Goal: Information Seeking & Learning: Learn about a topic

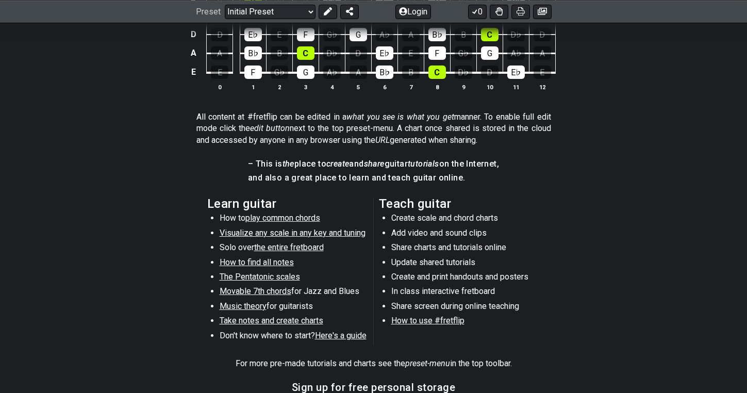
scroll to position [416, 0]
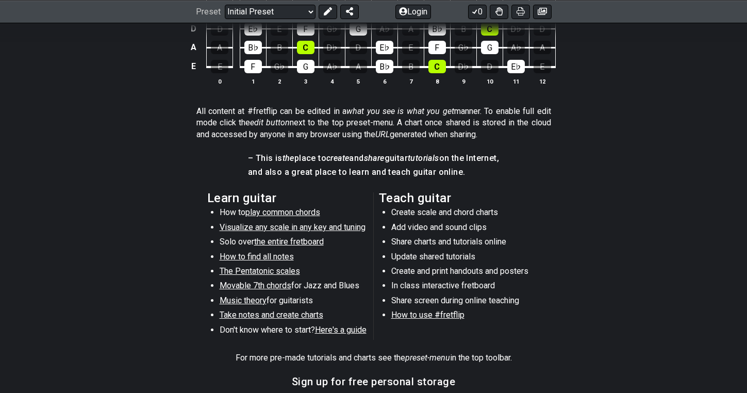
click at [305, 224] on span "Visualize any scale in any key and tuning" at bounding box center [293, 227] width 146 height 10
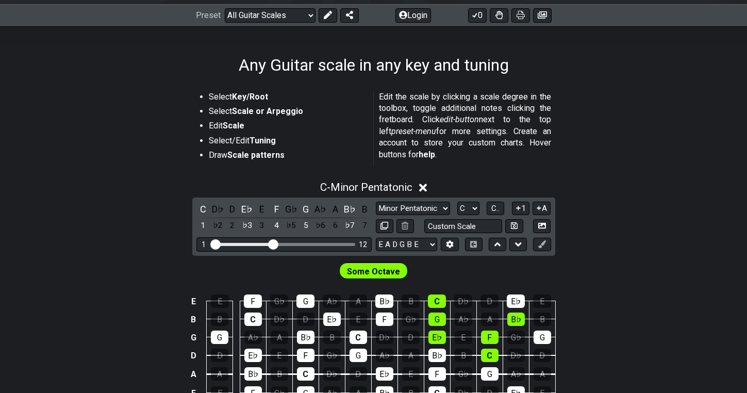
scroll to position [218, 0]
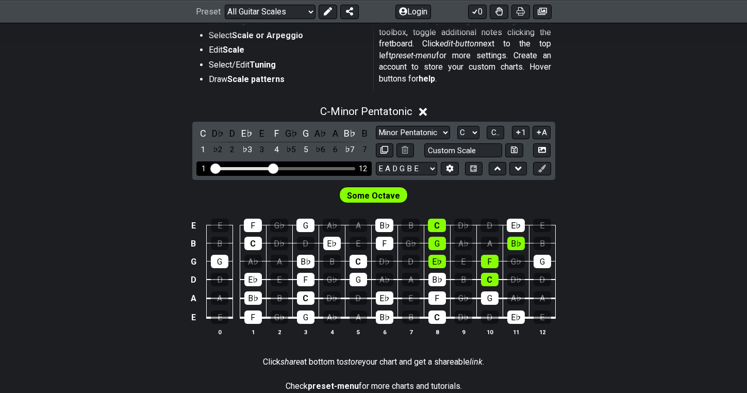
drag, startPoint x: 219, startPoint y: 162, endPoint x: 235, endPoint y: 164, distance: 15.5
click at [235, 164] on div "1 12" at bounding box center [283, 168] width 175 height 14
drag, startPoint x: 273, startPoint y: 166, endPoint x: 327, endPoint y: 170, distance: 54.3
click at [327, 168] on input "Visible fret range" at bounding box center [284, 168] width 146 height 0
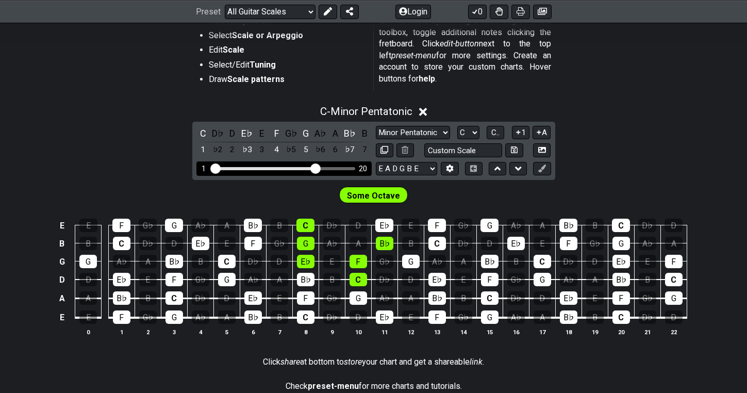
drag, startPoint x: 326, startPoint y: 168, endPoint x: 317, endPoint y: 169, distance: 8.9
click at [317, 168] on input "Visible fret range" at bounding box center [284, 168] width 146 height 0
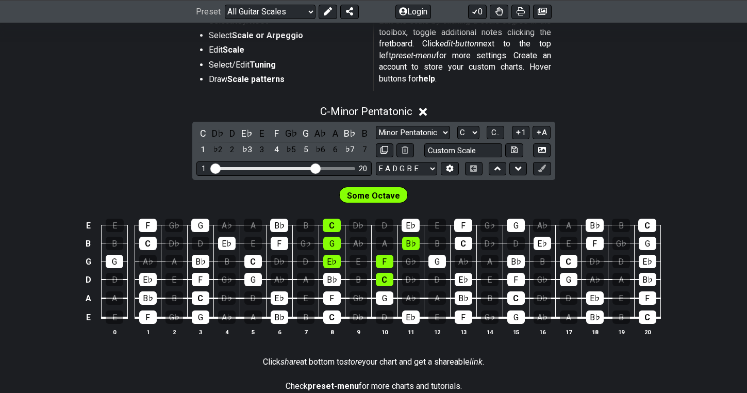
drag, startPoint x: 399, startPoint y: 200, endPoint x: 342, endPoint y: 200, distance: 56.7
click at [342, 200] on div "Some Octave" at bounding box center [373, 195] width 73 height 21
click at [331, 200] on div "Some Octave" at bounding box center [373, 193] width 747 height 26
click at [426, 109] on icon at bounding box center [423, 112] width 8 height 8
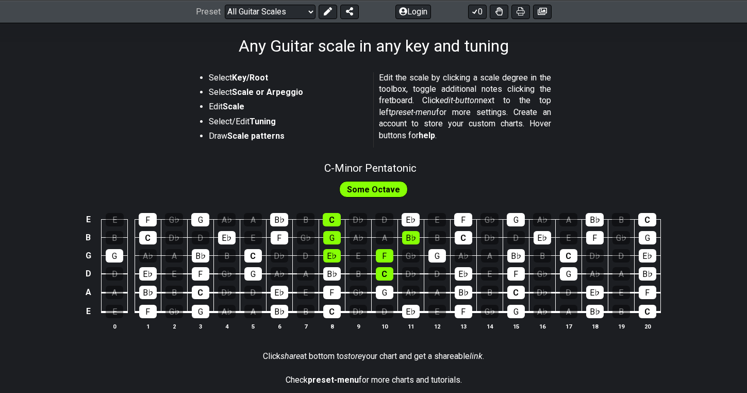
scroll to position [223, 0]
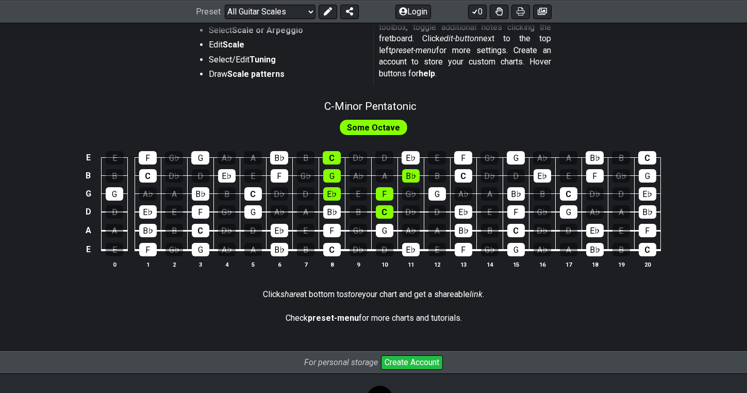
click at [240, 191] on td "C" at bounding box center [253, 184] width 26 height 18
click at [250, 194] on div "C" at bounding box center [253, 193] width 18 height 13
click at [250, 219] on td "D" at bounding box center [253, 221] width 26 height 19
click at [251, 212] on div "G" at bounding box center [253, 211] width 18 height 13
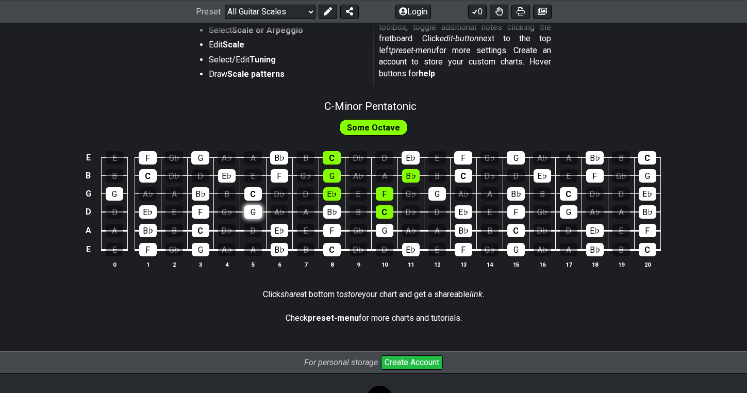
click at [251, 212] on div "G" at bounding box center [253, 211] width 18 height 13
click at [387, 320] on p "Check preset-menu for more charts and tutorials." at bounding box center [374, 317] width 176 height 11
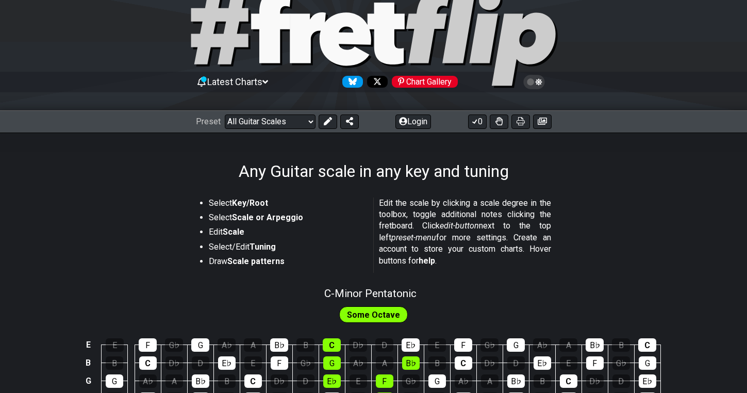
scroll to position [46, 0]
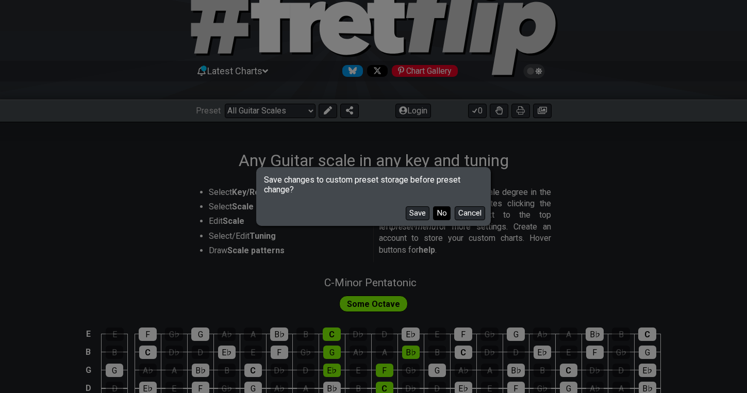
click at [440, 216] on button "No" at bounding box center [442, 213] width 18 height 14
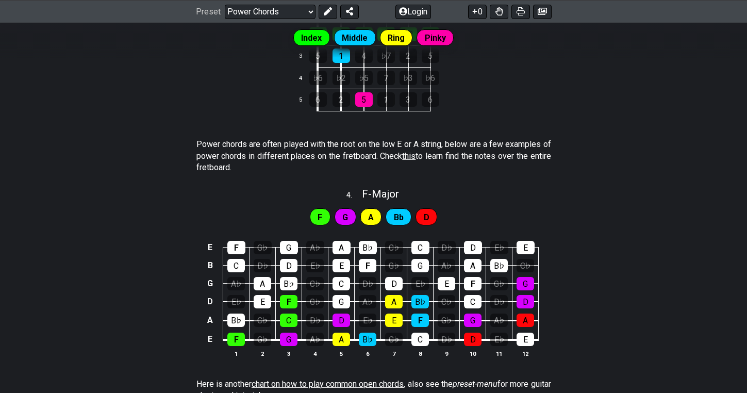
scroll to position [566, 0]
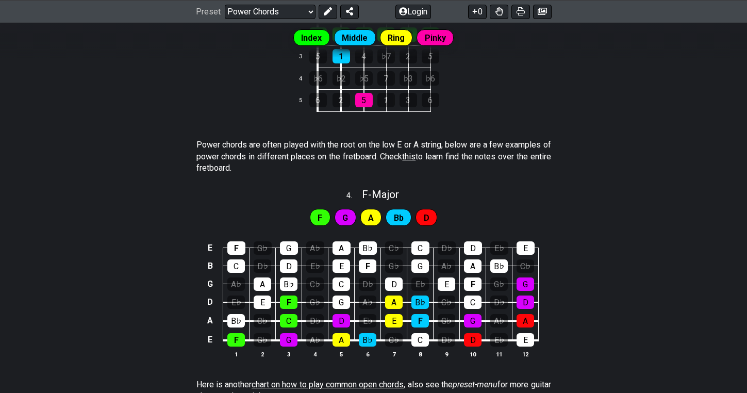
click at [416, 152] on span "this" at bounding box center [408, 157] width 13 height 10
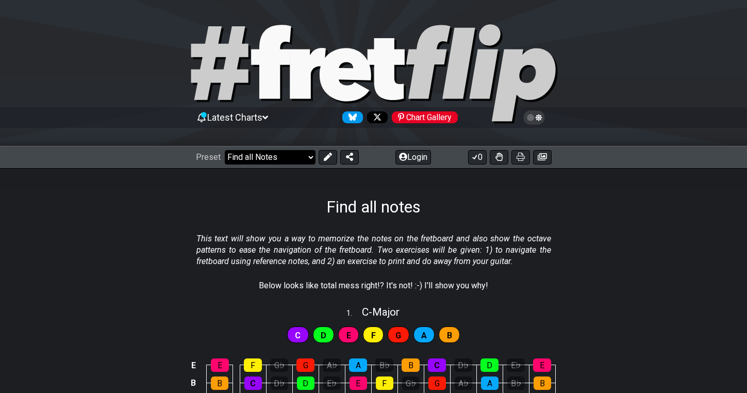
select select "/guitar-scales-generator"
select select "A"
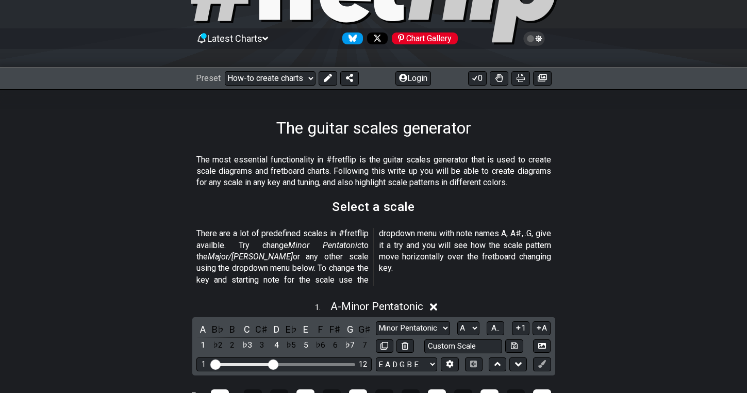
scroll to position [75, 0]
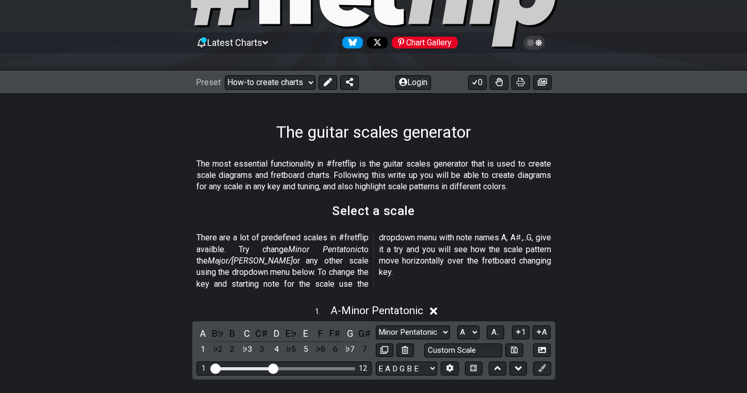
click at [286, 91] on div "Preset Welcome to #fretflip! Initial Preset Custom Preset Minor Pentatonic Majo…" at bounding box center [373, 82] width 747 height 23
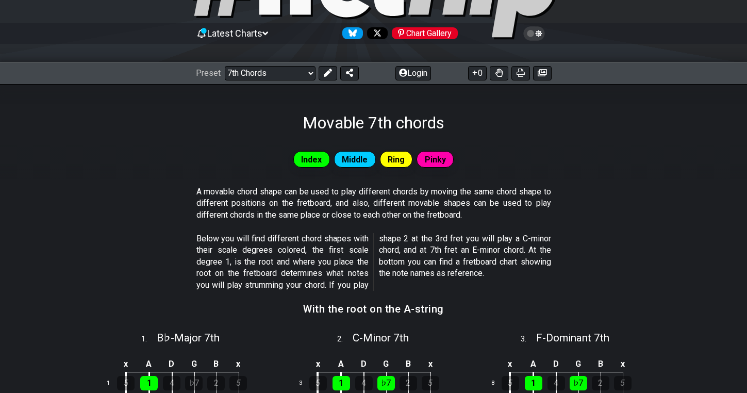
scroll to position [81, 0]
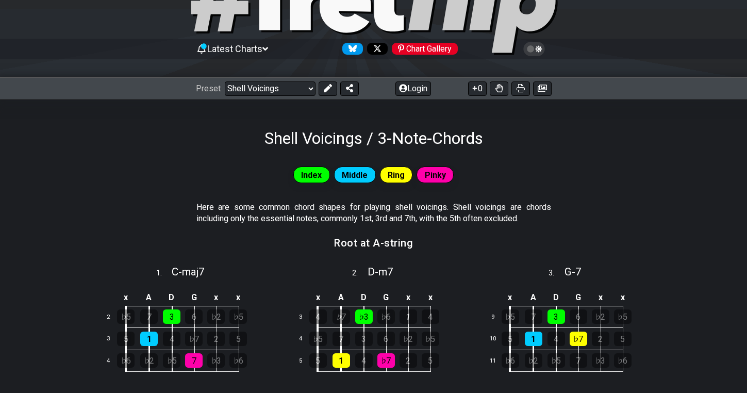
scroll to position [60, 0]
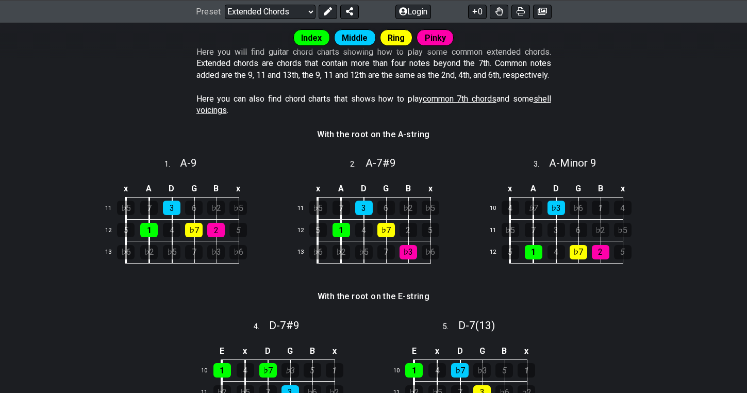
scroll to position [188, 0]
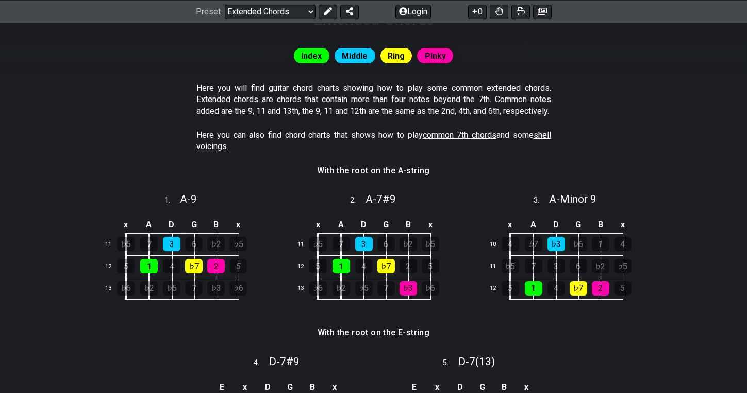
click at [211, 151] on span "shell voicings" at bounding box center [373, 140] width 355 height 21
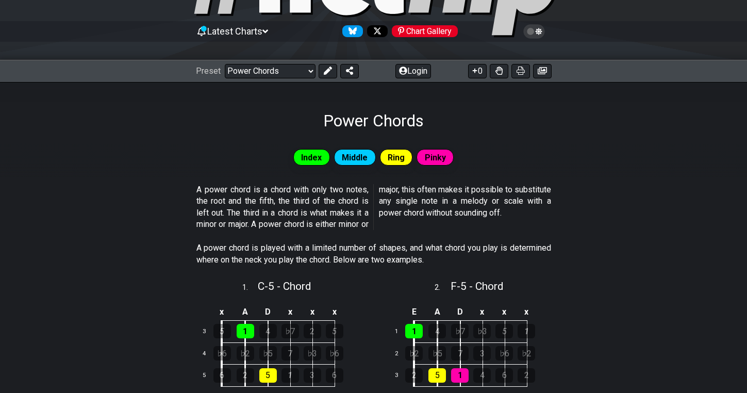
scroll to position [88, 0]
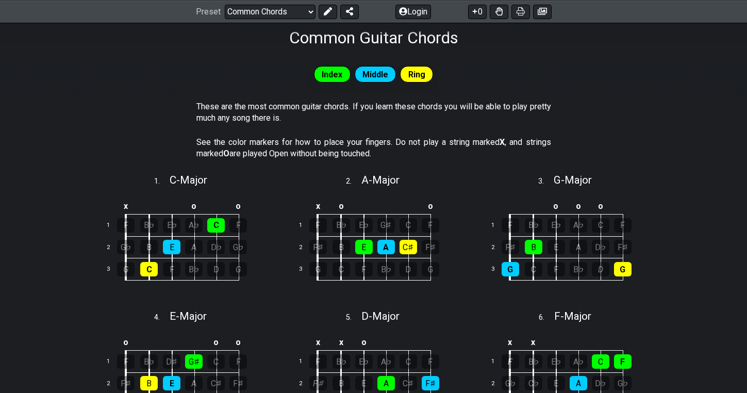
scroll to position [174, 0]
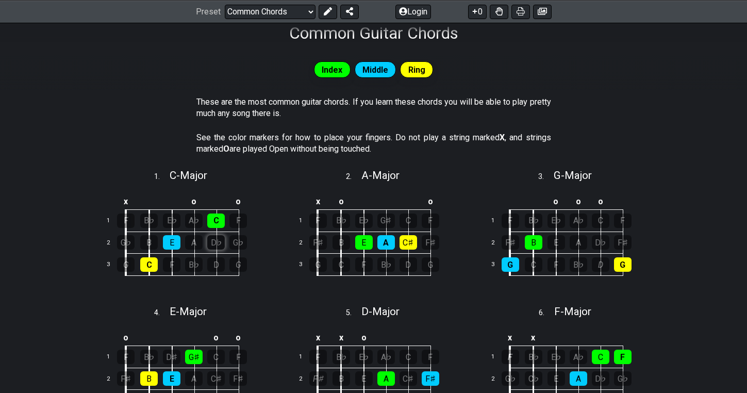
click at [214, 240] on div "D♭" at bounding box center [216, 242] width 18 height 14
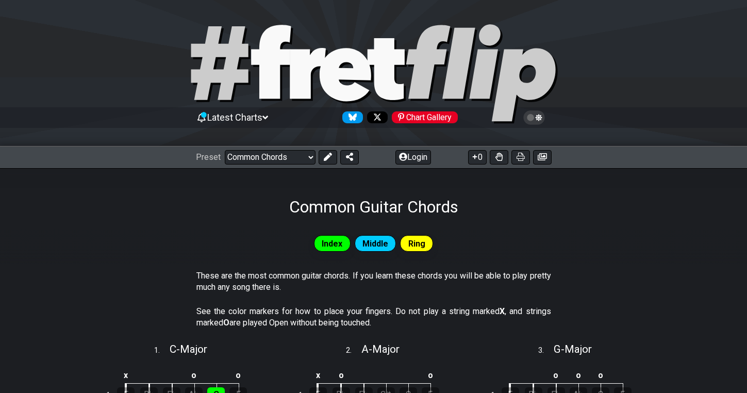
scroll to position [0, 0]
select select "/template"
select select "A"
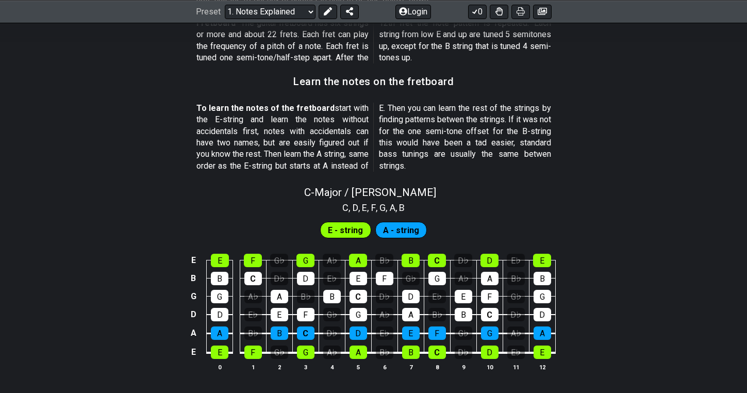
scroll to position [884, 0]
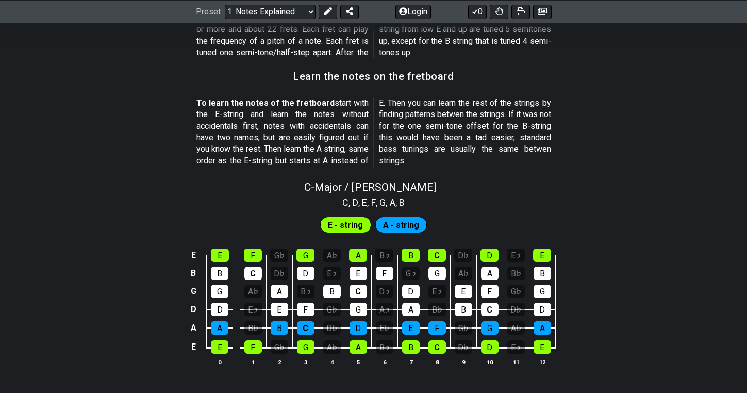
click at [393, 218] on span "A - string" at bounding box center [401, 225] width 36 height 15
click at [357, 218] on span "E - string" at bounding box center [345, 225] width 35 height 15
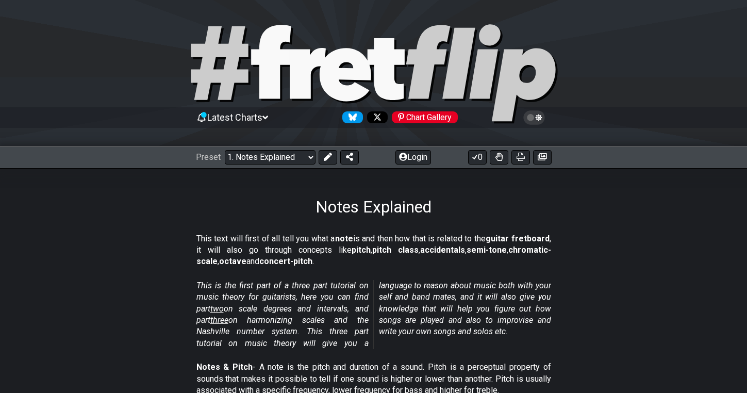
scroll to position [0, 0]
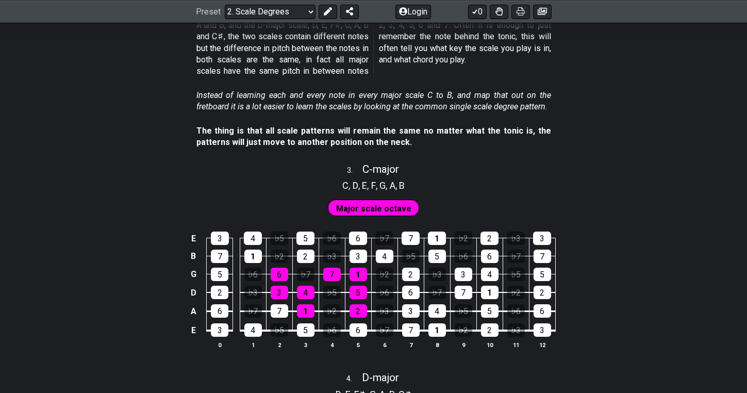
scroll to position [1150, 0]
click at [182, 304] on div "E 3 4 ♭5 5 ♭6 6 ♭7 7 1 ♭2 2 ♭3 3 B 7 1 ♭2 2 ♭3 3 4 ♭5 5 ♭6 6 ♭7 7 G 5 ♭6 6 ♭7 7…" at bounding box center [373, 290] width 747 height 145
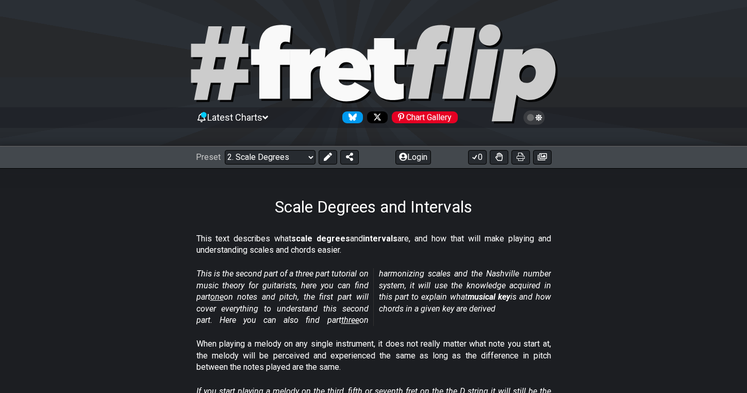
scroll to position [0, 0]
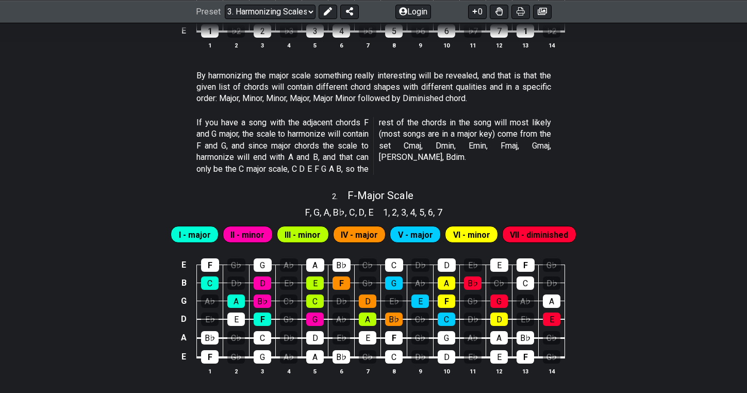
scroll to position [553, 0]
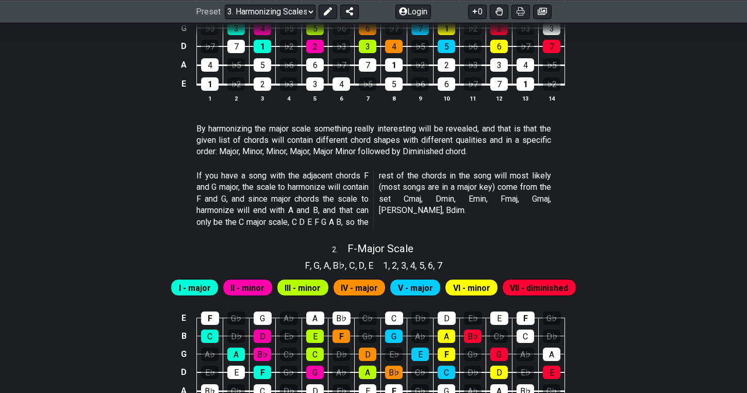
click at [248, 3] on div "Preset Welcome to #fretflip! Initial Preset Custom Preset Minor Pentatonic Majo…" at bounding box center [373, 11] width 747 height 23
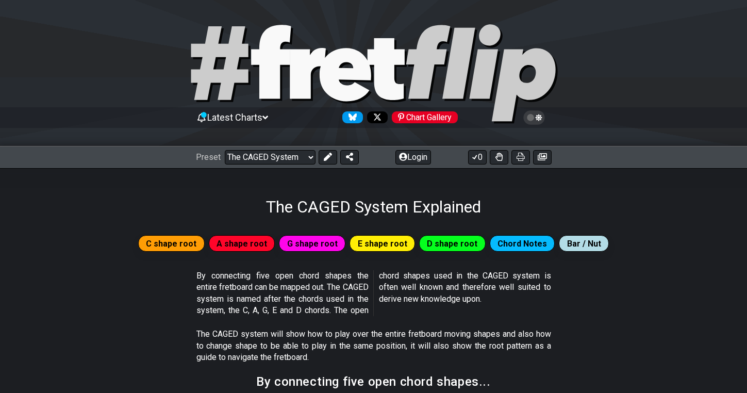
select select "/find-all-notes"
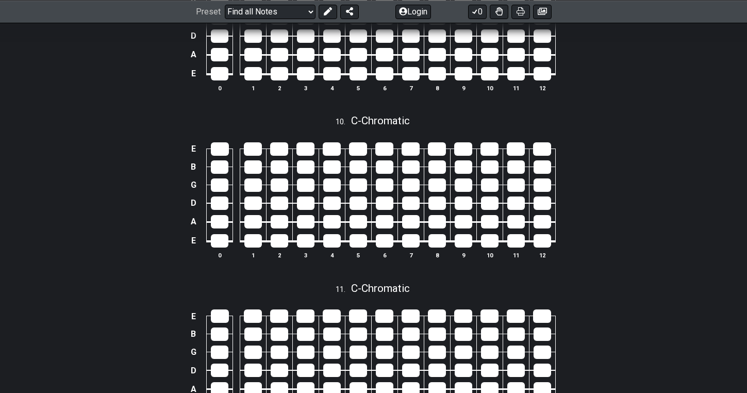
scroll to position [2240, 0]
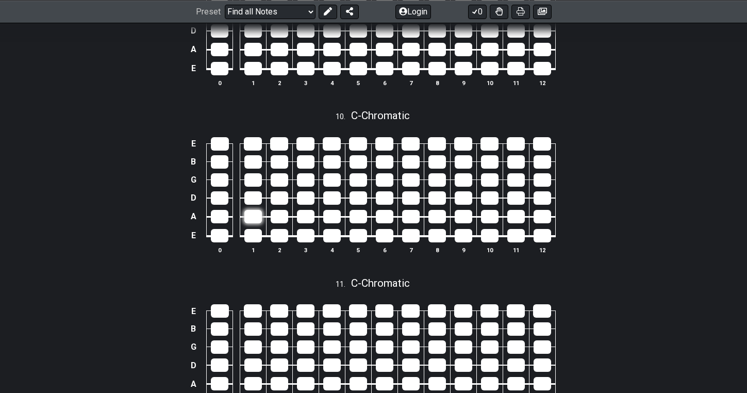
click at [257, 210] on div at bounding box center [253, 216] width 18 height 13
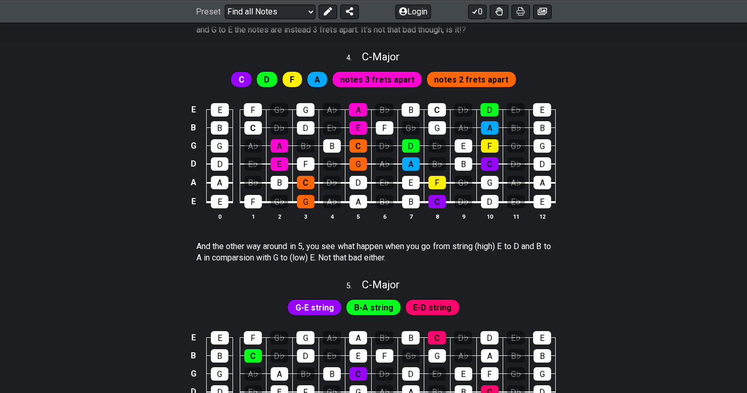
scroll to position [1067, 0]
